Goal: Task Accomplishment & Management: Manage account settings

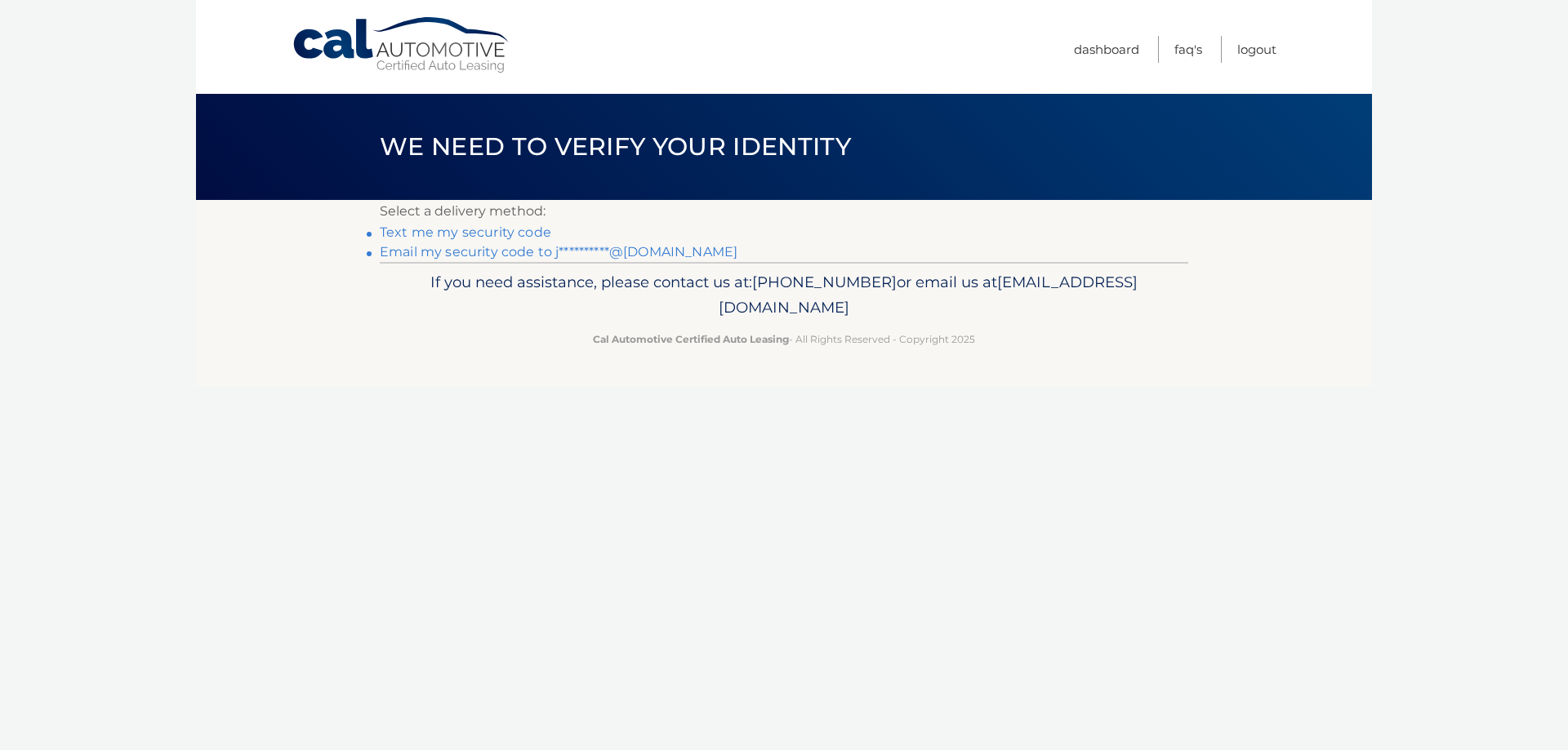
click at [451, 227] on link "Text me my security code" at bounding box center [465, 232] width 172 height 16
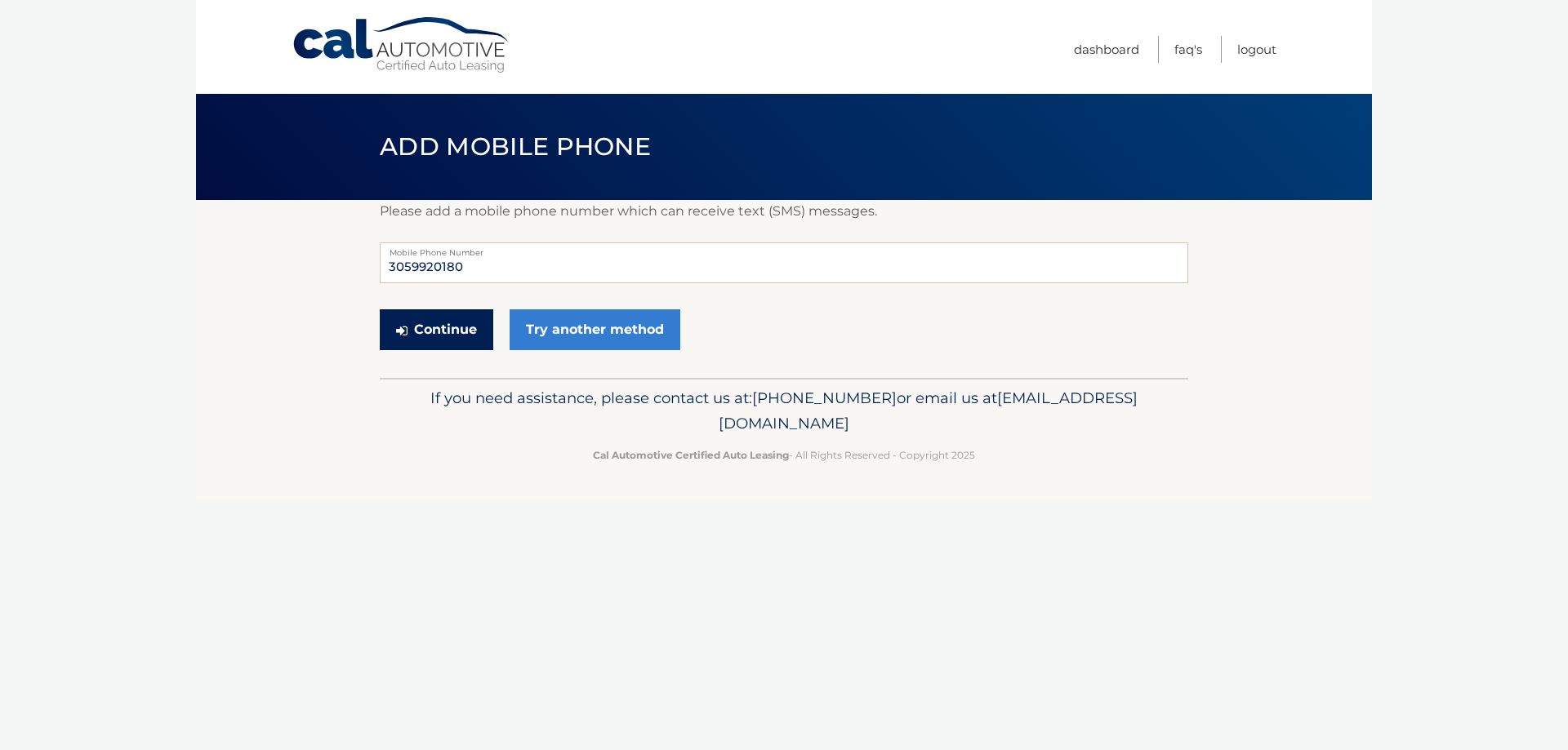
click at [428, 336] on button "Continue" at bounding box center [436, 329] width 114 height 41
